Goal: Find specific page/section: Find specific page/section

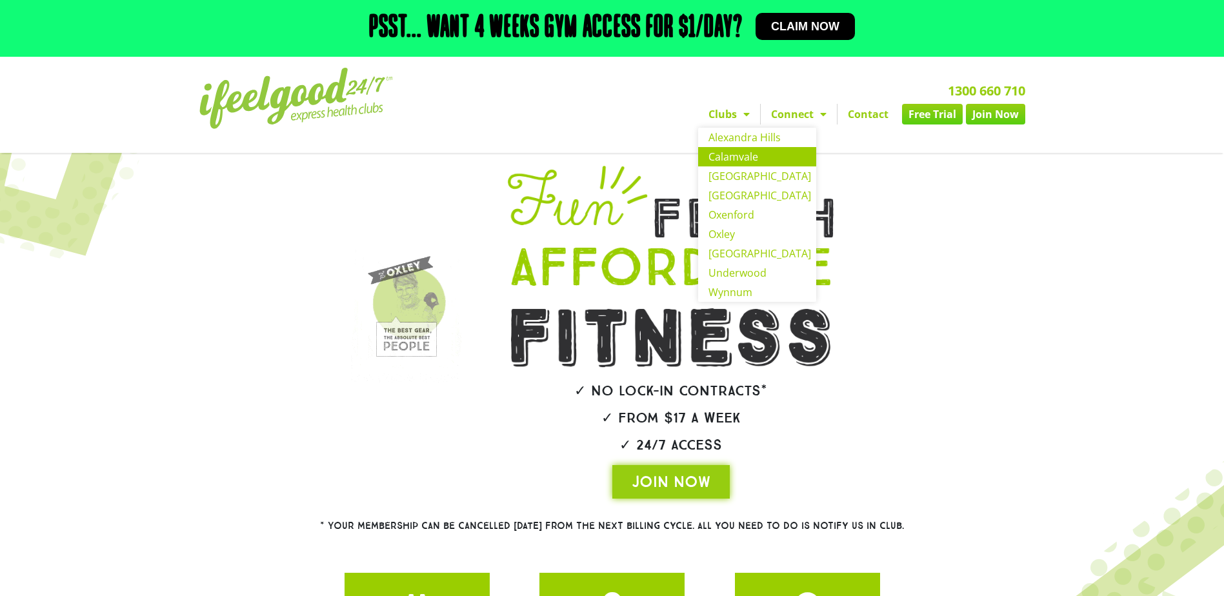
click at [724, 154] on link "Calamvale" at bounding box center [757, 156] width 118 height 19
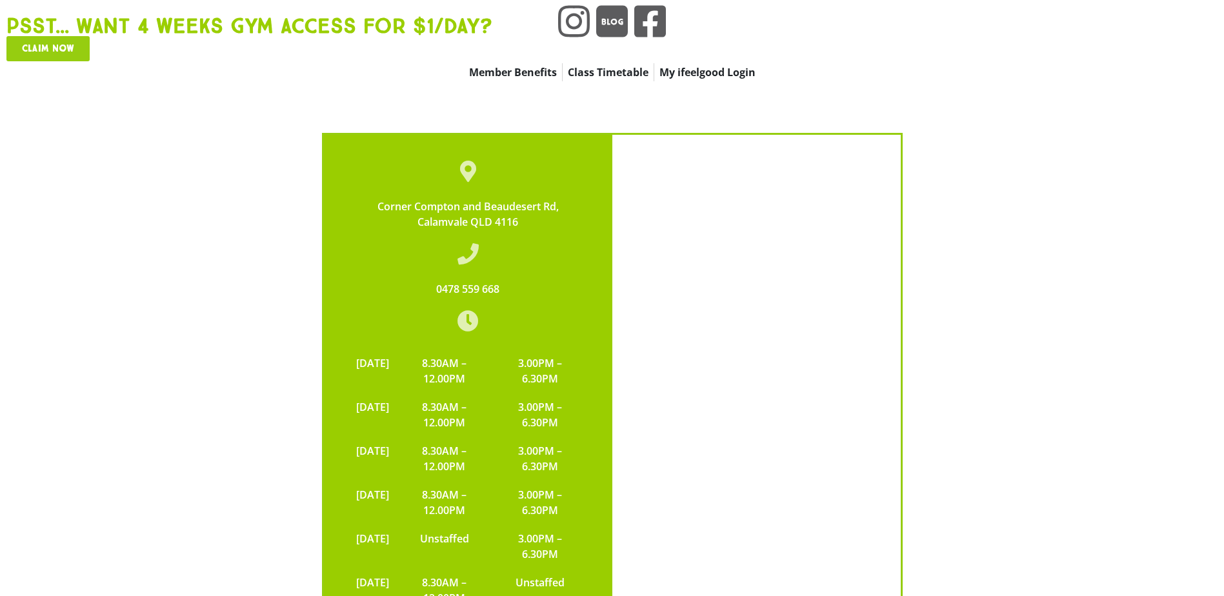
scroll to position [4064, 0]
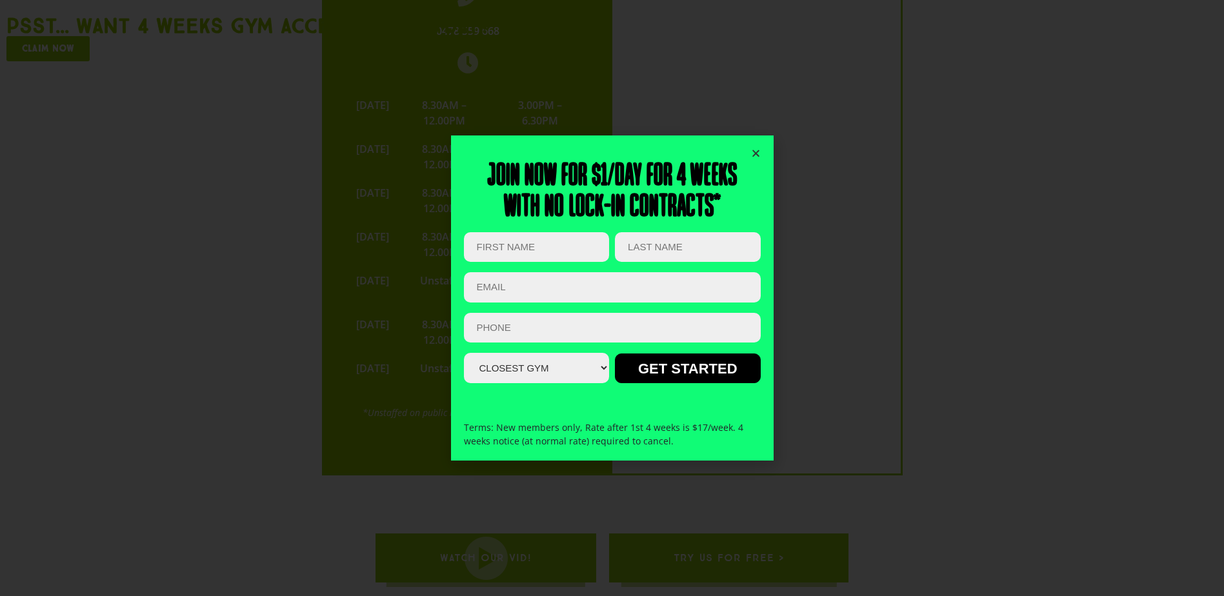
click at [755, 149] on icon "Close" at bounding box center [756, 153] width 10 height 10
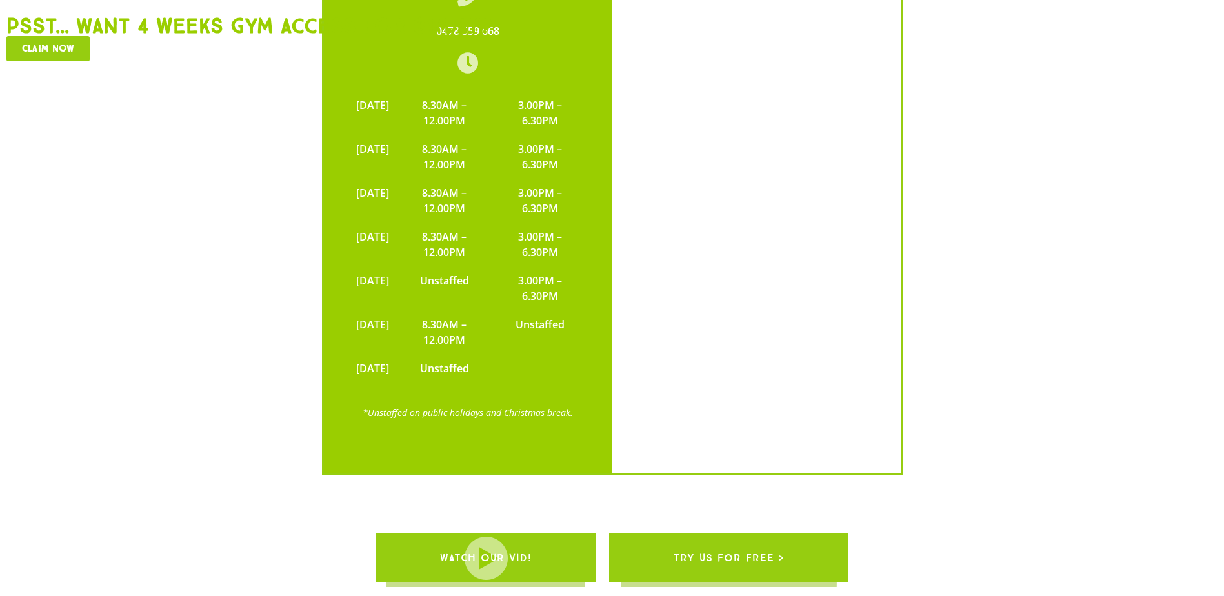
click at [1071, 166] on div "Corner [PERSON_NAME] and [STREET_ADDRESS] 0478 559 668 [DATE] 8.30AM – 12.00PM …" at bounding box center [612, 159] width 1224 height 646
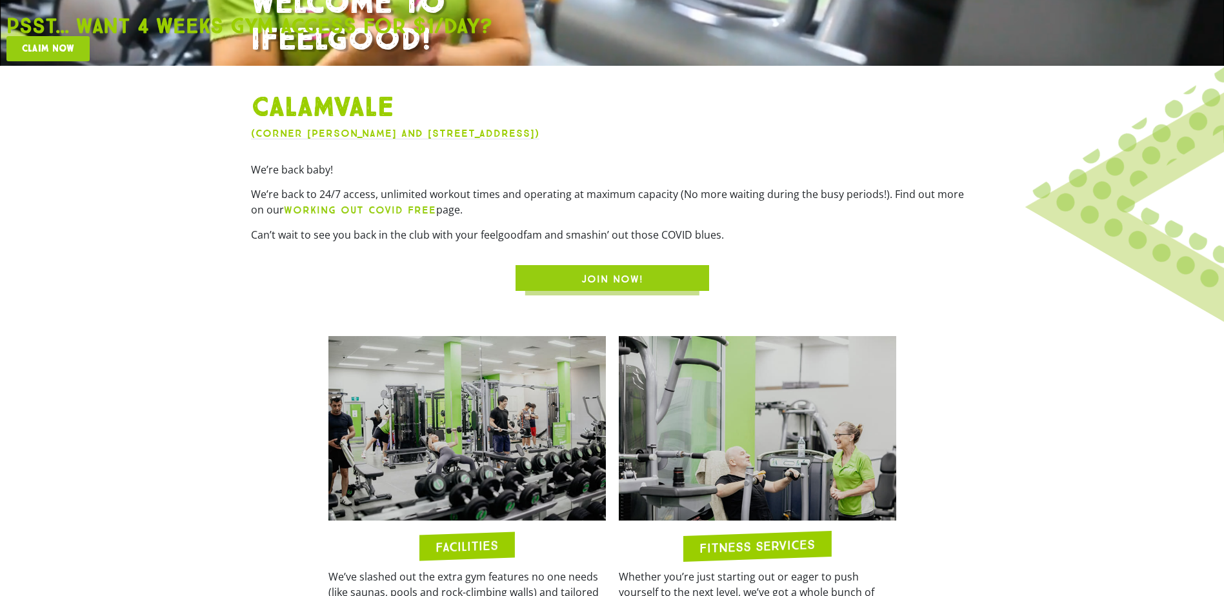
scroll to position [710, 0]
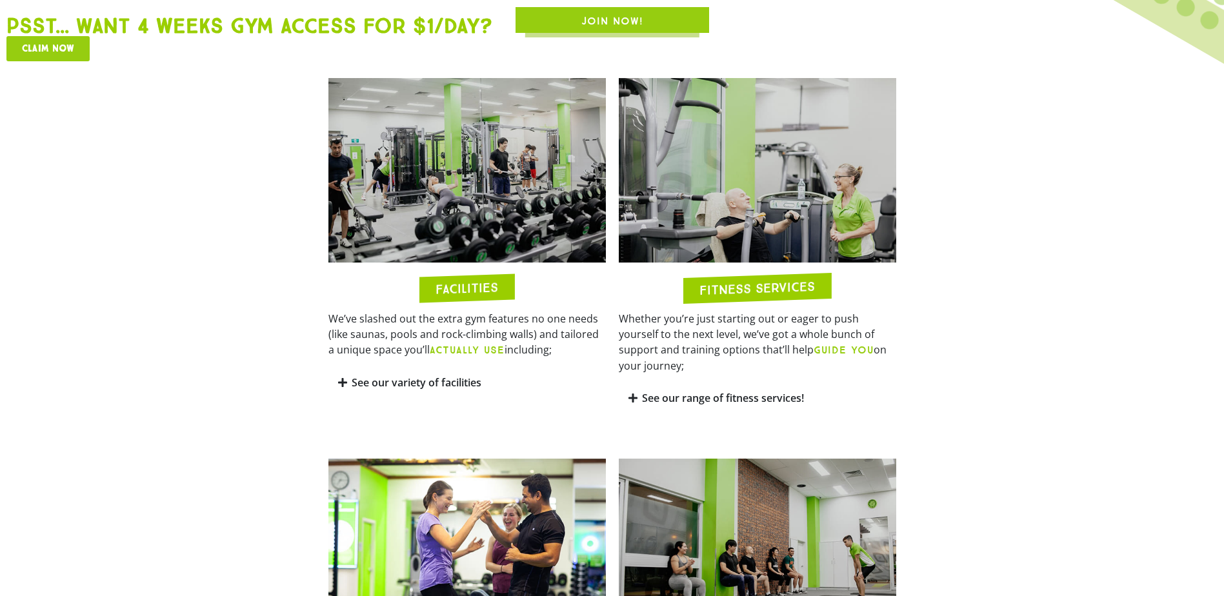
click at [374, 375] on link "See our variety of facilities" at bounding box center [417, 382] width 130 height 14
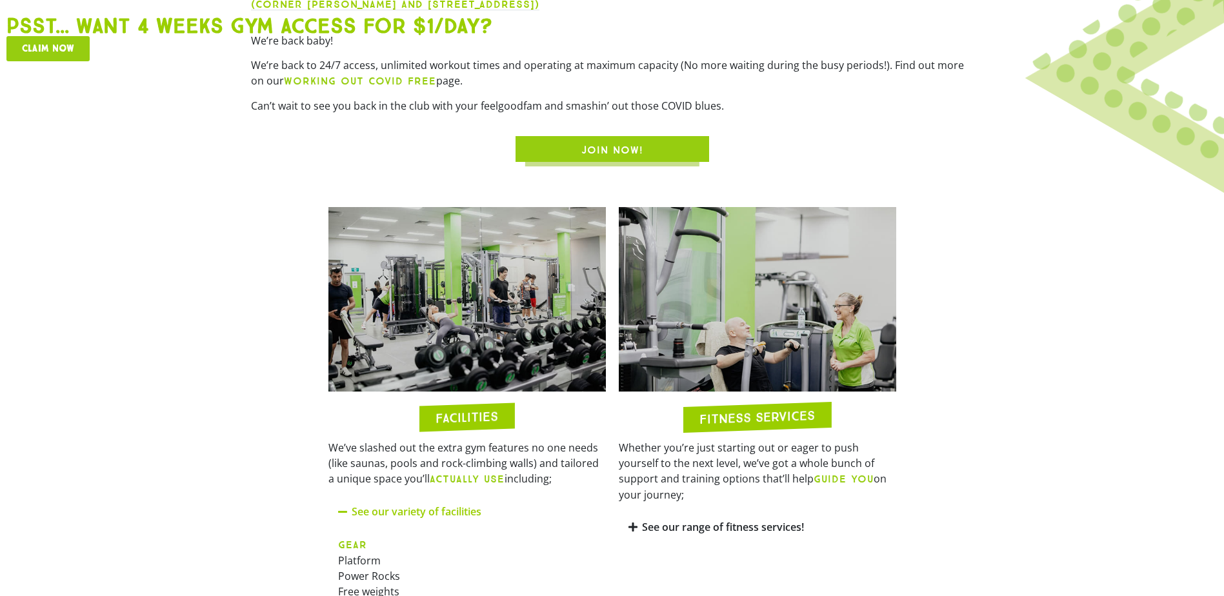
scroll to position [839, 0]
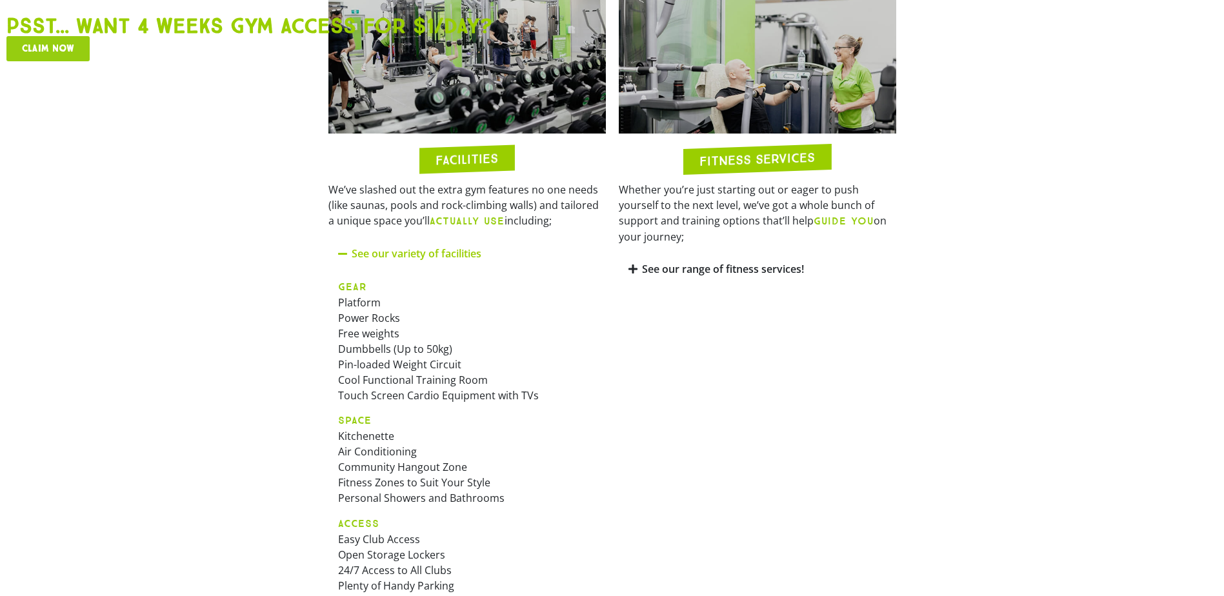
click at [758, 262] on link "See our range of fitness services!" at bounding box center [723, 269] width 162 height 14
